Goal: Task Accomplishment & Management: Complete application form

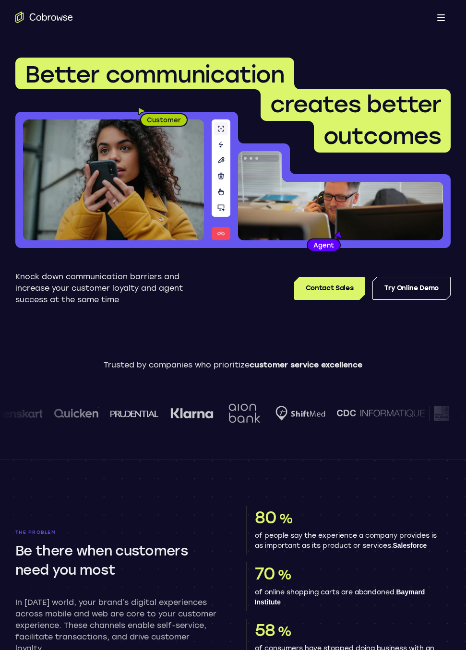
click at [439, 17] on span at bounding box center [441, 17] width 8 height 1
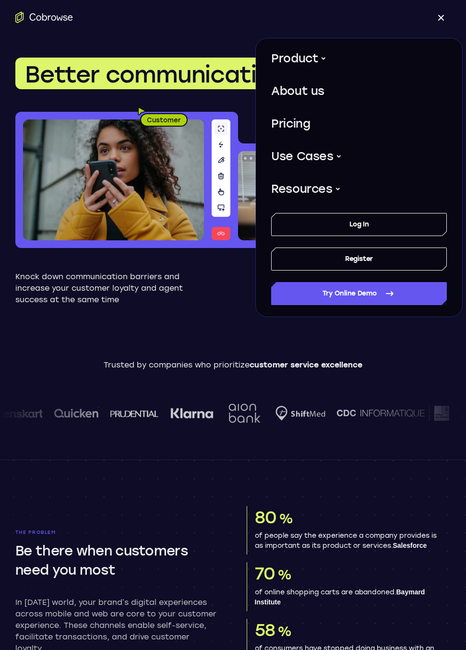
click at [238, 30] on div "Open main menu" at bounding box center [233, 17] width 466 height 35
click at [342, 261] on link "Register" at bounding box center [359, 259] width 176 height 23
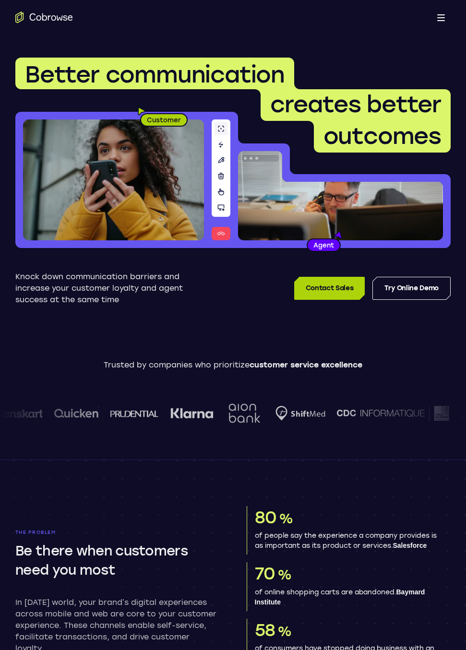
click at [315, 289] on link "Contact Sales" at bounding box center [329, 288] width 71 height 23
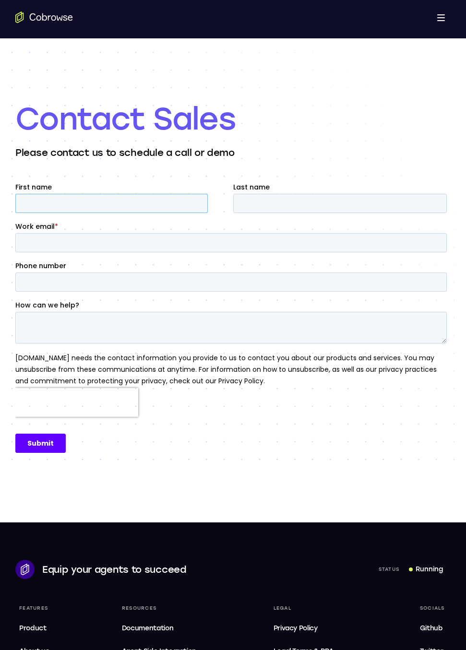
click at [109, 203] on input "First name" at bounding box center [111, 203] width 192 height 19
type input "T"
type input "Joao"
type input "Ribeiro"
click at [53, 240] on input "Work email *" at bounding box center [230, 242] width 431 height 19
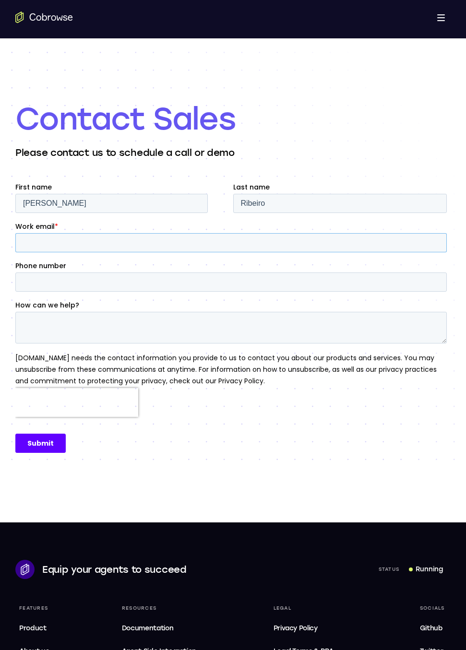
paste input "joao.ribeiro+eaiaiqobchmipzkjwrltjw@cobrowse.io"
type input "joao.ribeiro+eaiaiqobchmipzkjwrltjw@cobrowse.io"
click at [67, 281] on input "Phone number" at bounding box center [230, 282] width 431 height 19
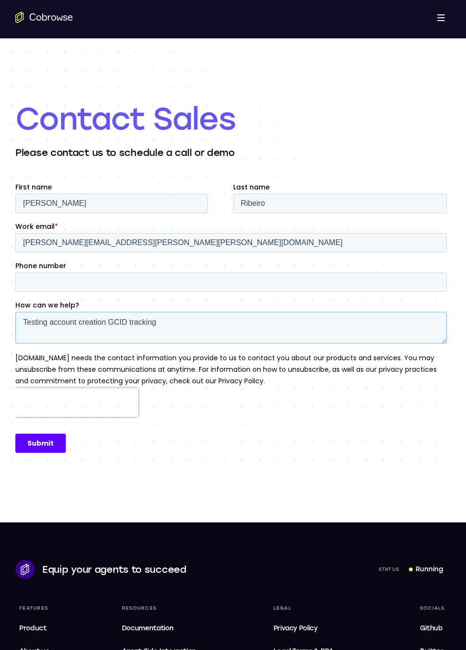
type textarea "Testing account creation GCID tracking"
click at [43, 442] on input "Submit" at bounding box center [40, 443] width 50 height 19
